Goal: Find specific page/section: Find specific page/section

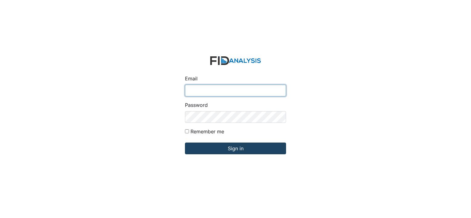
type input "[EMAIL_ADDRESS][DOMAIN_NAME]"
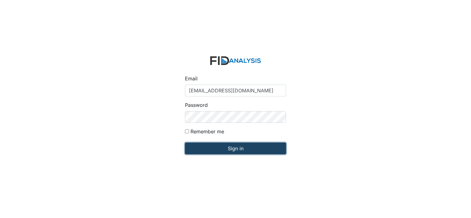
click at [251, 149] on input "Sign in" at bounding box center [235, 149] width 101 height 12
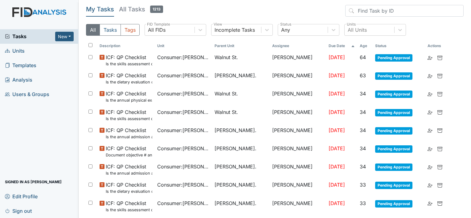
click at [32, 52] on link "Units" at bounding box center [39, 51] width 79 height 14
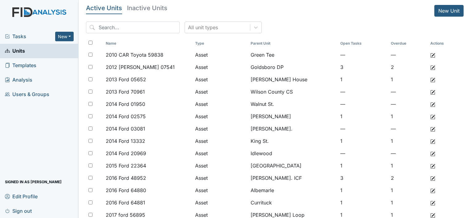
drag, startPoint x: 0, startPoint y: 0, endPoint x: 107, endPoint y: 26, distance: 110.3
click at [120, 22] on input "search" at bounding box center [133, 28] width 94 height 12
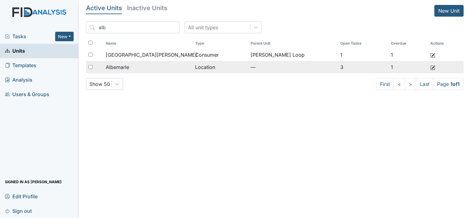
type input "alb"
click at [132, 63] on td "Albemarle" at bounding box center [147, 67] width 89 height 12
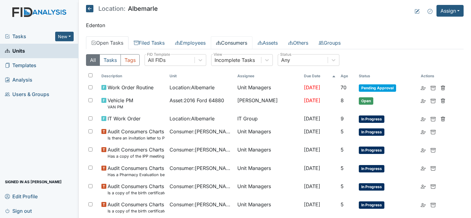
click at [243, 38] on link "Consumers" at bounding box center [232, 42] width 42 height 13
